Goal: Information Seeking & Learning: Learn about a topic

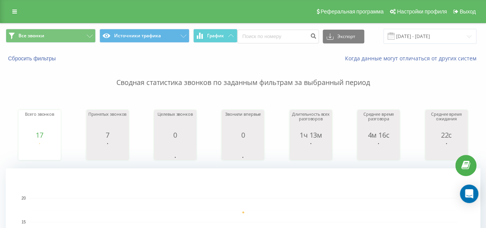
click at [285, 61] on div "Когда данные могут отличаться от других систем" at bounding box center [334, 59] width 303 height 8
